Goal: Information Seeking & Learning: Find specific page/section

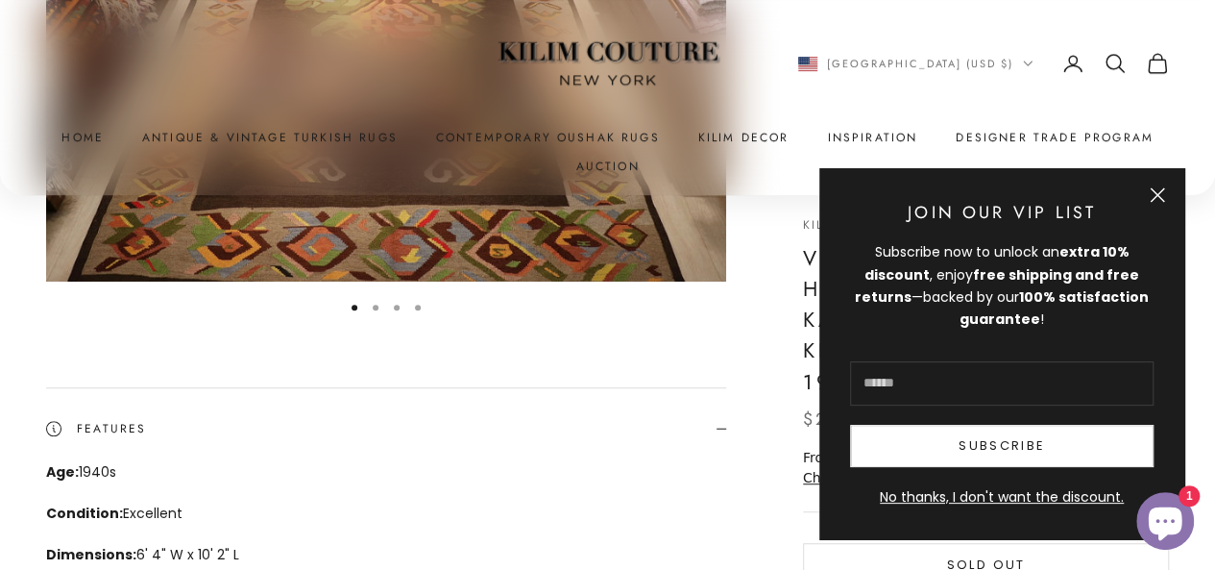
scroll to position [96, 0]
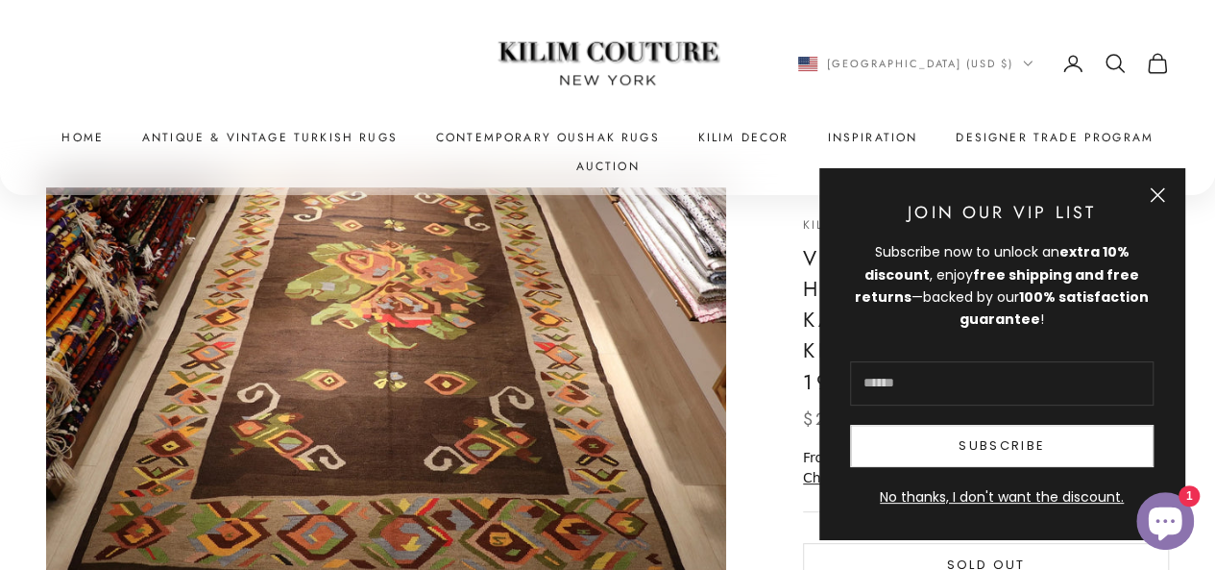
click at [1163, 193] on button "Close" at bounding box center [1157, 194] width 15 height 15
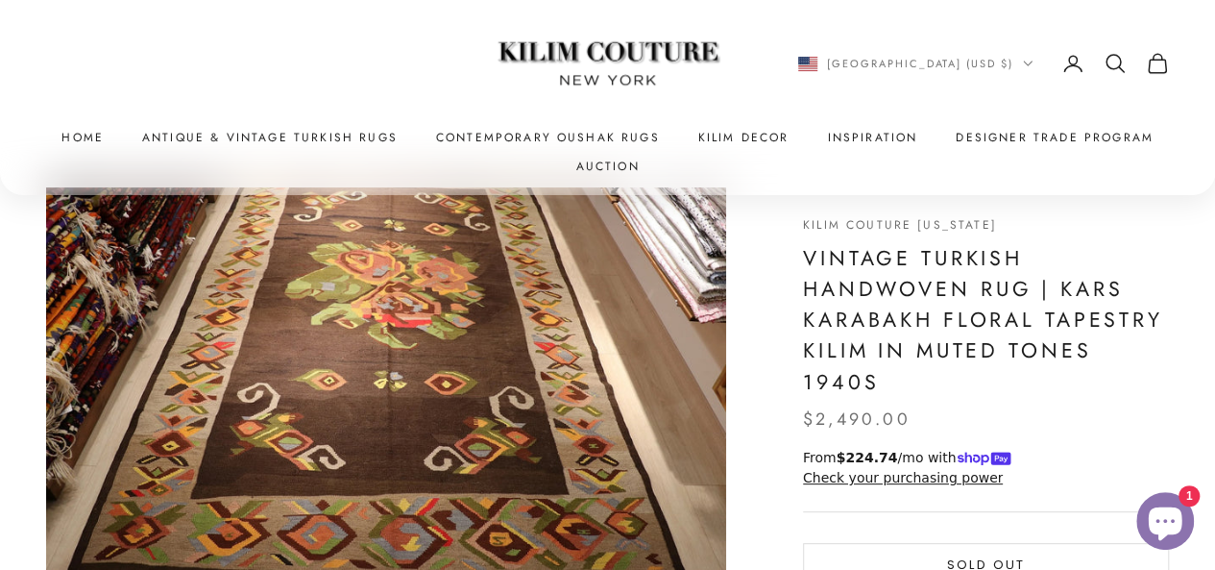
scroll to position [192, 0]
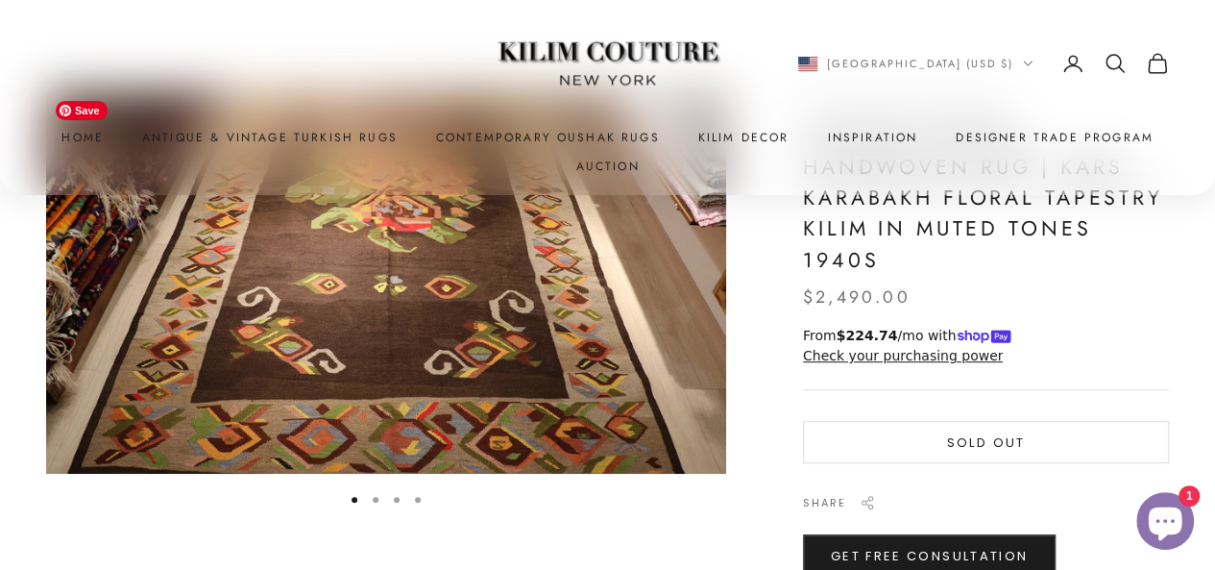
click at [652, 253] on img "Item 1 of 4" at bounding box center [386, 282] width 680 height 382
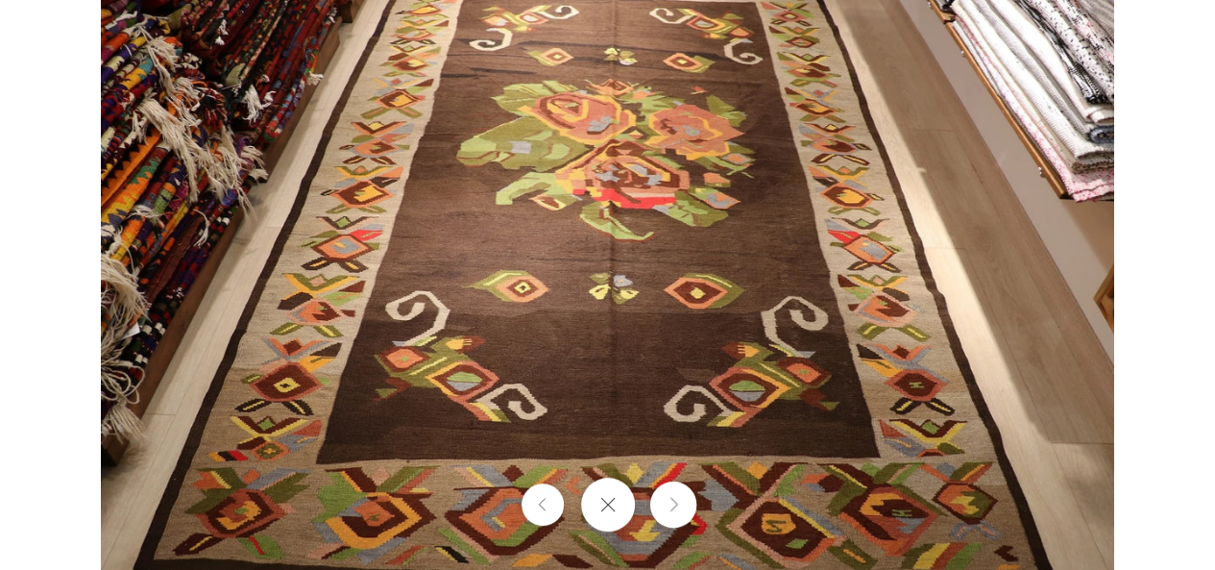
click at [668, 506] on icon "Next" at bounding box center [673, 505] width 12 height 14
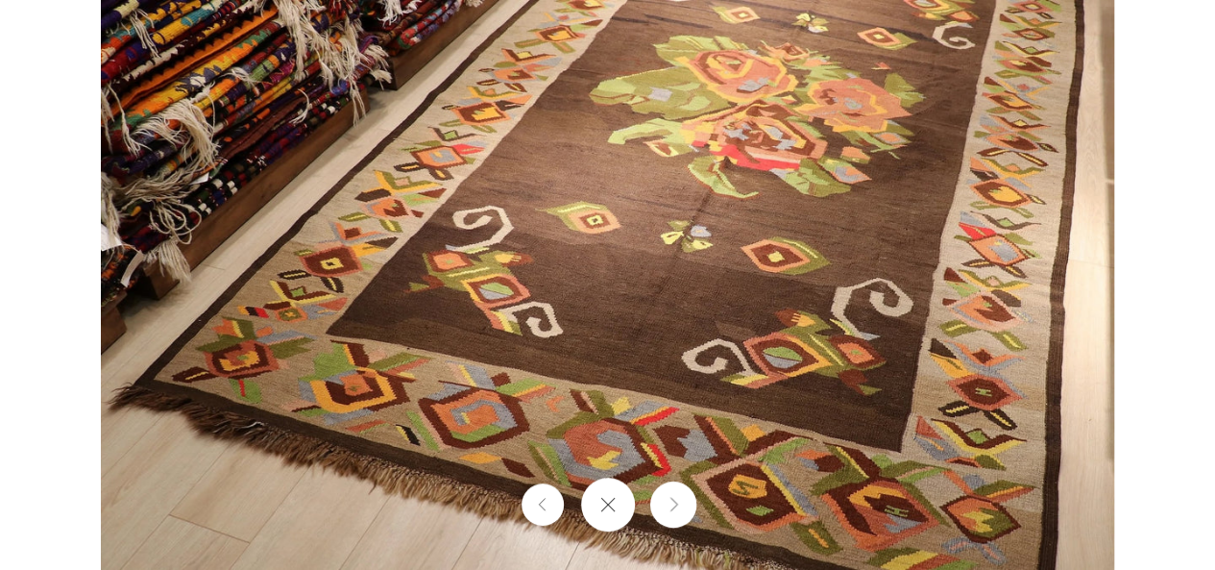
click at [669, 504] on icon "Next" at bounding box center [673, 505] width 12 height 14
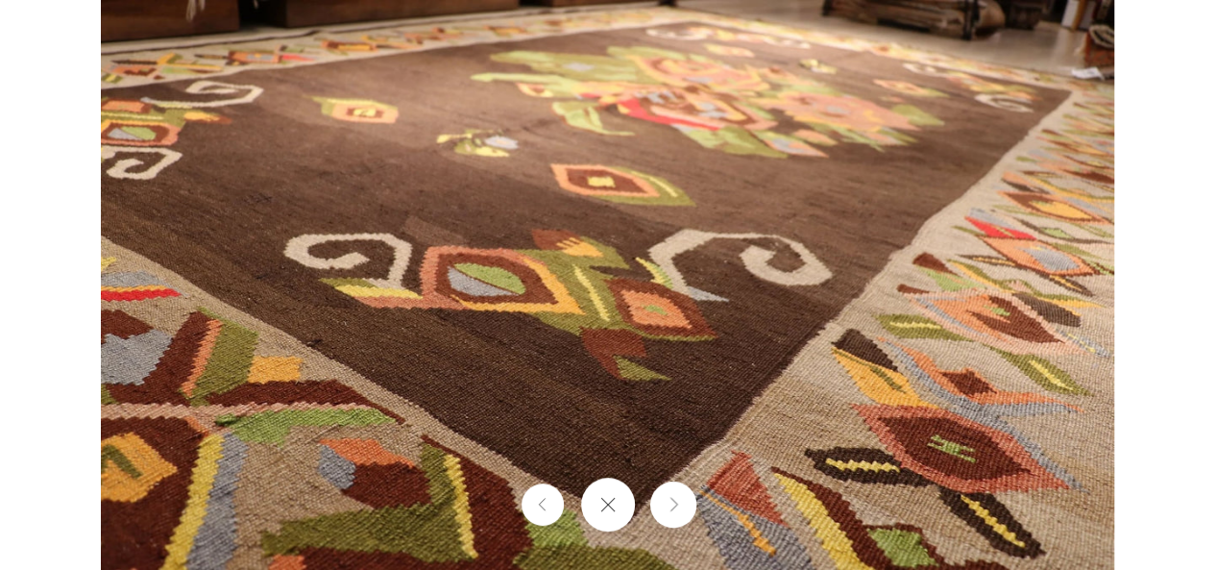
click at [671, 504] on icon "Next" at bounding box center [673, 505] width 12 height 14
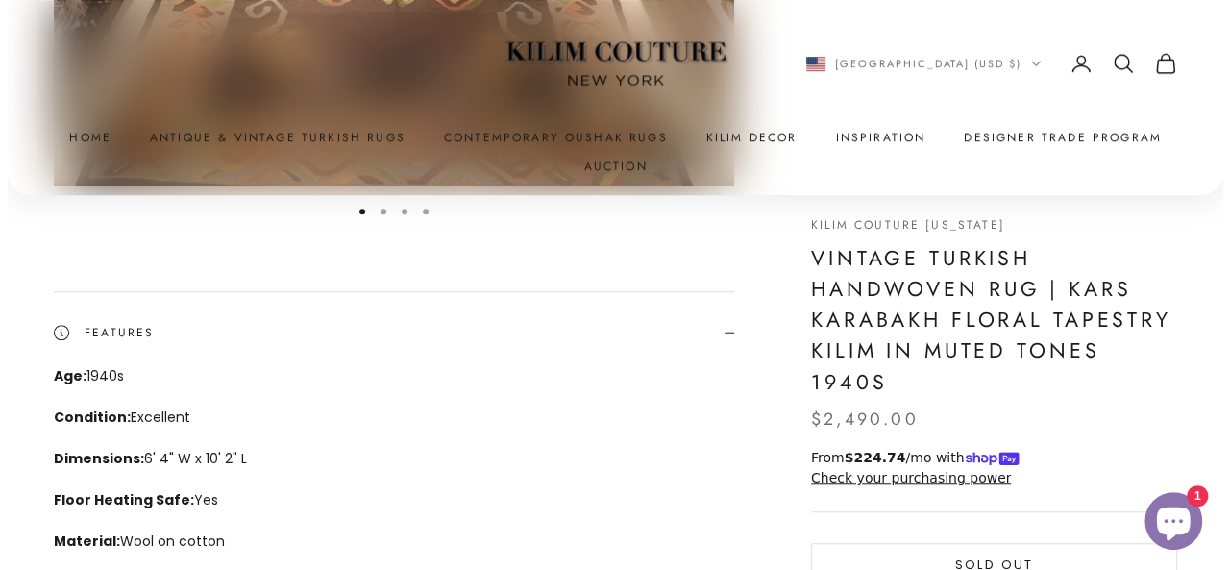
scroll to position [0, 0]
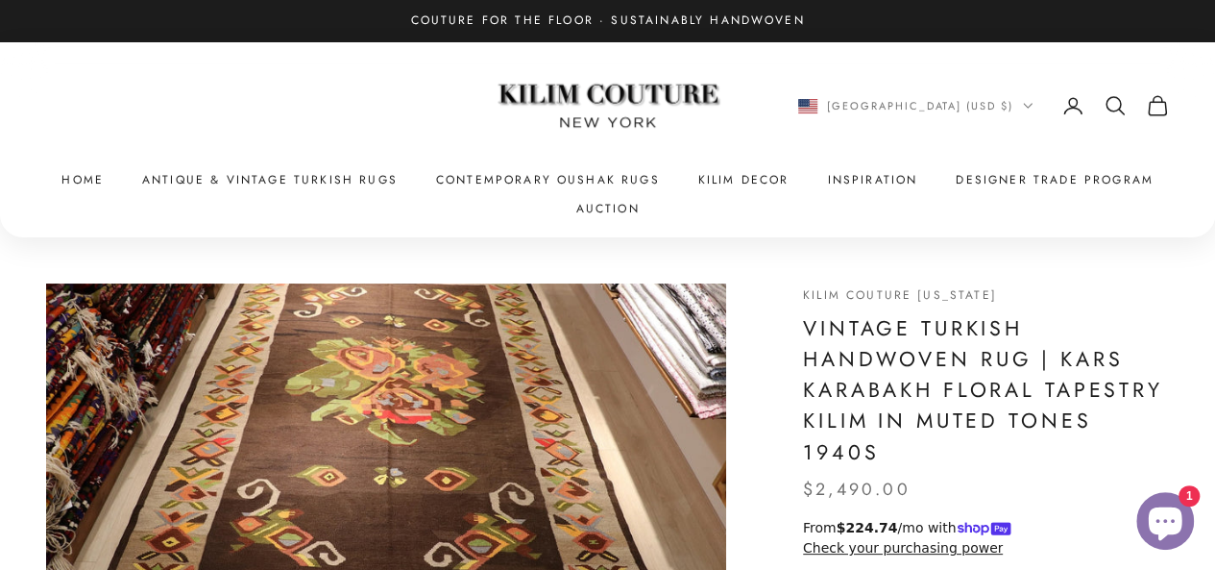
click at [1111, 105] on icon "Secondary navigation" at bounding box center [1115, 105] width 23 height 23
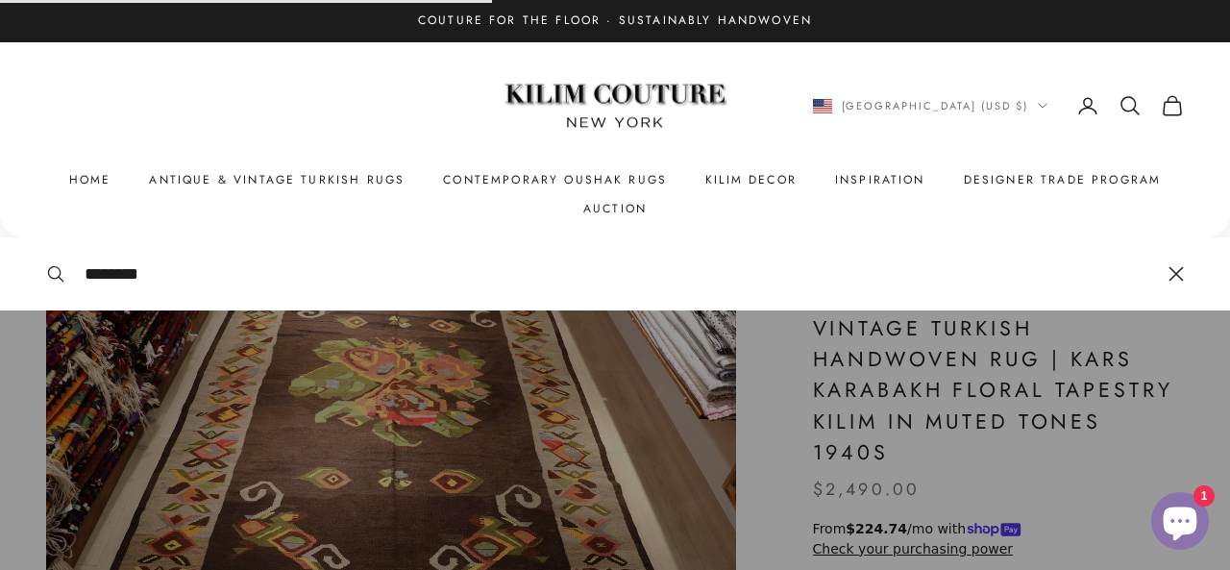
type input "********"
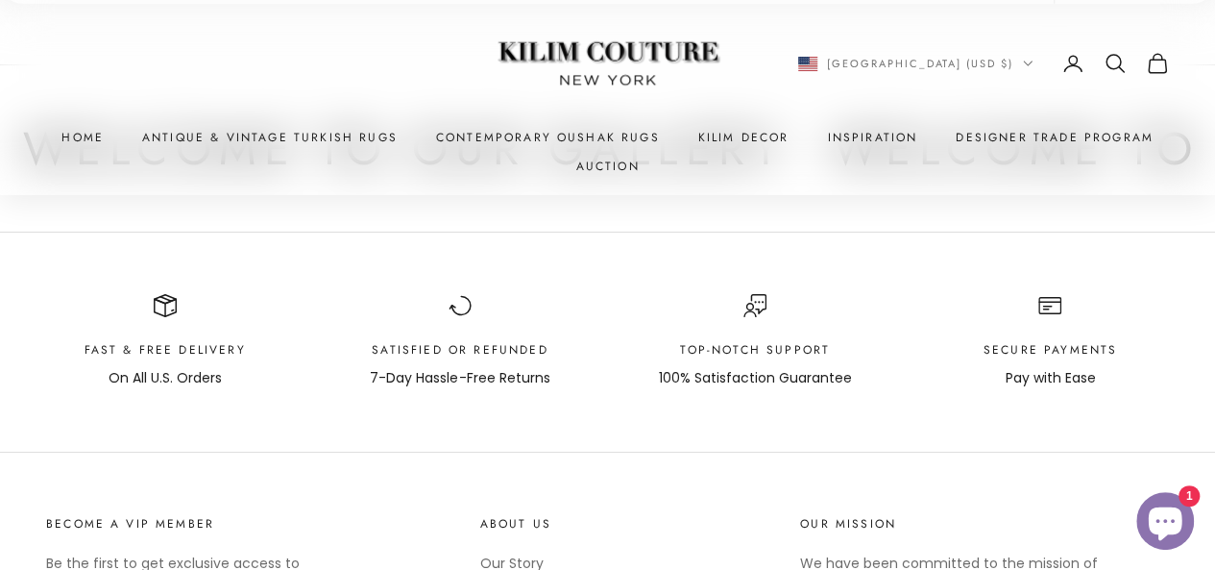
scroll to position [2882, 0]
